Goal: Feedback & Contribution: Submit feedback/report problem

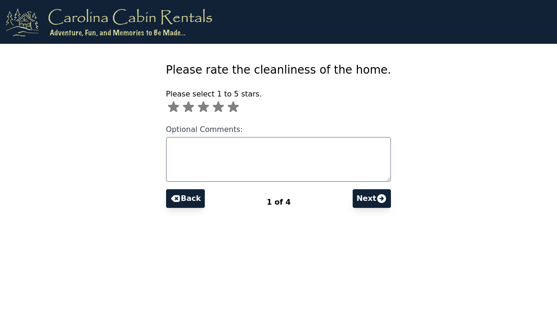
click at [226, 104] on icon at bounding box center [233, 107] width 15 height 15
click at [211, 108] on icon at bounding box center [218, 107] width 15 height 15
type input "*"
click at [387, 200] on icon at bounding box center [381, 198] width 11 height 11
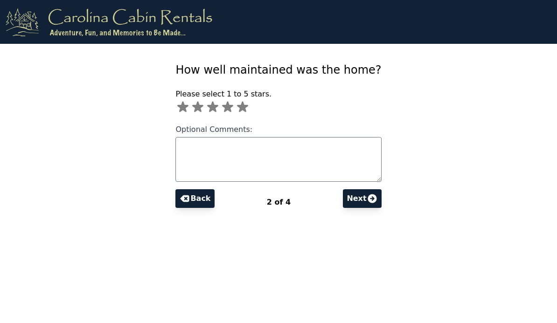
click at [222, 107] on icon at bounding box center [227, 107] width 11 height 11
click at [381, 191] on button "Next" at bounding box center [362, 198] width 38 height 19
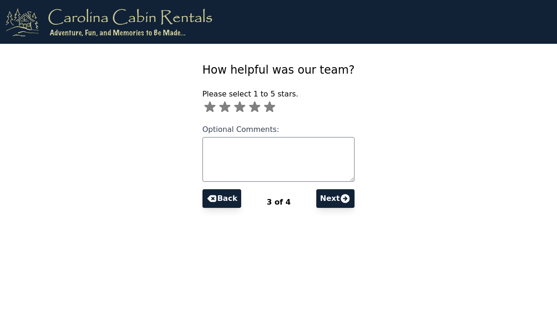
click at [264, 107] on icon at bounding box center [269, 107] width 11 height 11
click at [350, 196] on icon at bounding box center [345, 198] width 9 height 9
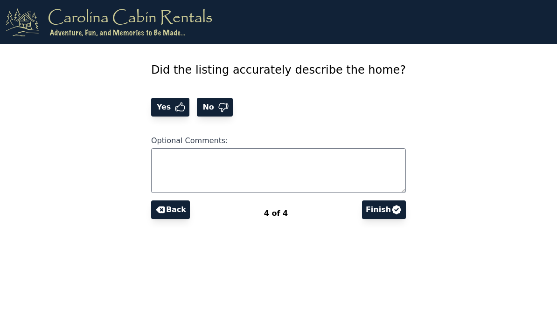
click at [155, 109] on span "Yes" at bounding box center [165, 107] width 20 height 11
click at [406, 208] on button "Finish" at bounding box center [384, 210] width 44 height 19
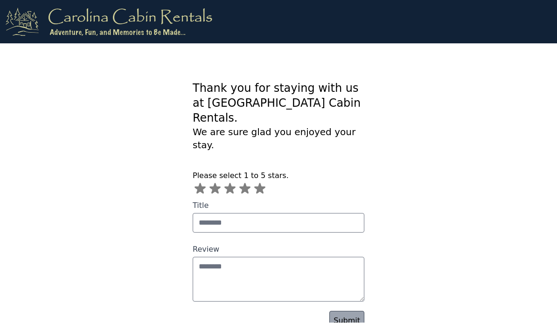
click at [248, 184] on icon at bounding box center [244, 189] width 11 height 11
click at [259, 184] on icon at bounding box center [259, 189] width 11 height 11
type input "*"
click at [354, 312] on link "Submit" at bounding box center [346, 322] width 35 height 20
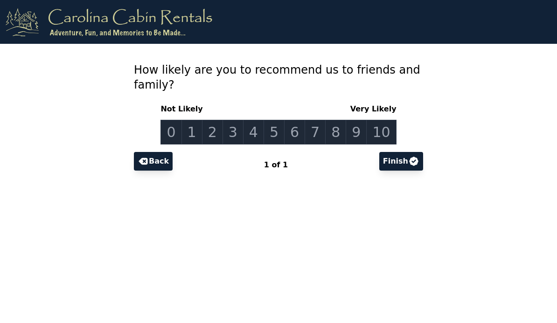
click at [386, 126] on link "10" at bounding box center [381, 132] width 30 height 25
click at [407, 160] on button "Finish" at bounding box center [401, 161] width 44 height 19
